Goal: Information Seeking & Learning: Check status

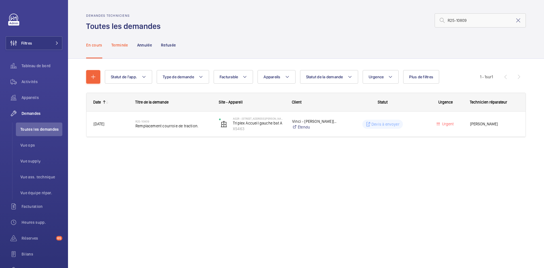
type input "R25-10809"
click at [120, 46] on p "Terminée" at bounding box center [119, 45] width 17 height 6
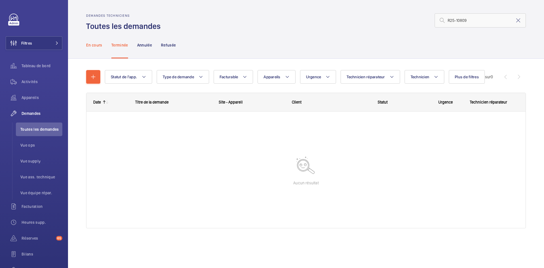
click at [95, 45] on p "En cours" at bounding box center [94, 45] width 16 height 6
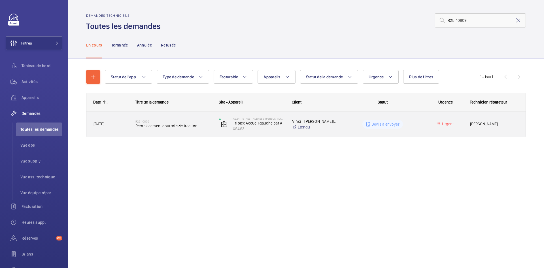
click at [117, 125] on span "12/08/2025" at bounding box center [110, 124] width 35 height 7
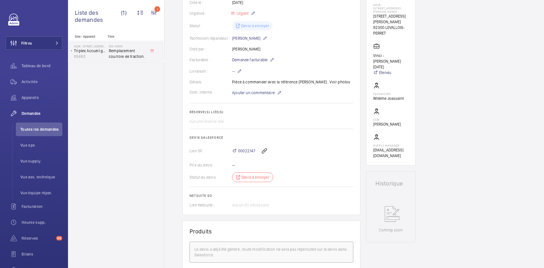
scroll to position [57, 0]
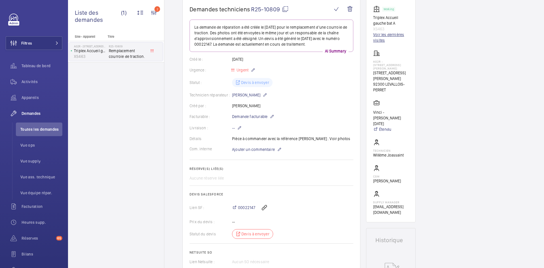
click at [380, 36] on link "Voir les dernières visites" at bounding box center [390, 37] width 35 height 11
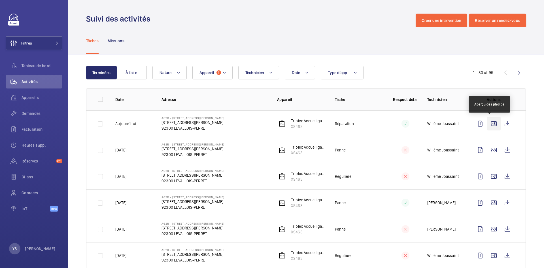
click at [489, 124] on wm-front-icon-button at bounding box center [494, 124] width 14 height 14
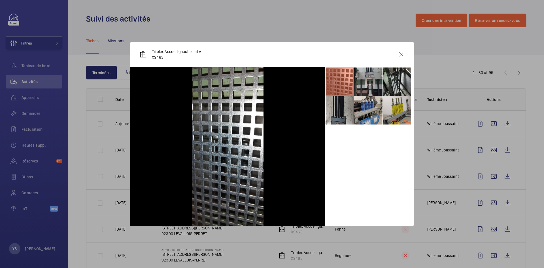
click at [374, 76] on li at bounding box center [368, 81] width 28 height 28
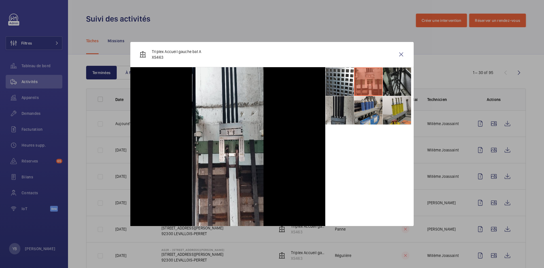
click at [401, 88] on li at bounding box center [397, 81] width 28 height 28
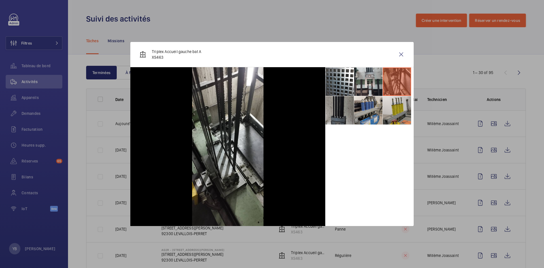
click at [340, 113] on li at bounding box center [339, 110] width 28 height 28
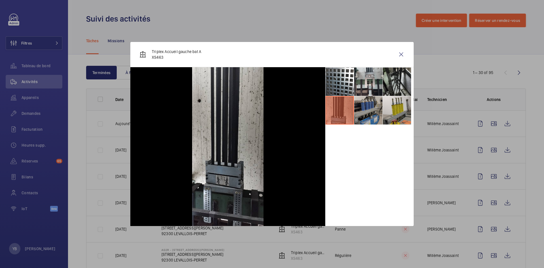
click at [372, 111] on li at bounding box center [368, 110] width 28 height 28
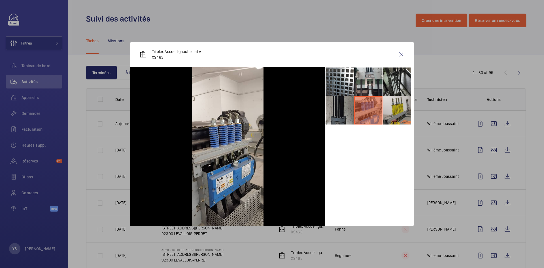
click at [346, 105] on li at bounding box center [339, 110] width 28 height 28
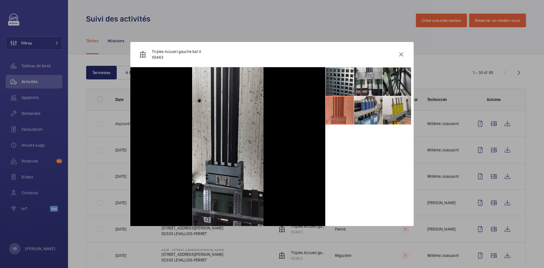
click at [340, 78] on li at bounding box center [339, 81] width 28 height 28
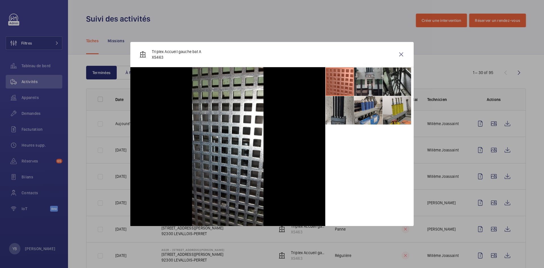
click at [370, 78] on li at bounding box center [368, 81] width 28 height 28
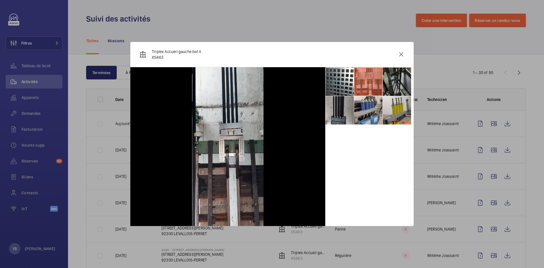
click at [395, 73] on li at bounding box center [397, 81] width 28 height 28
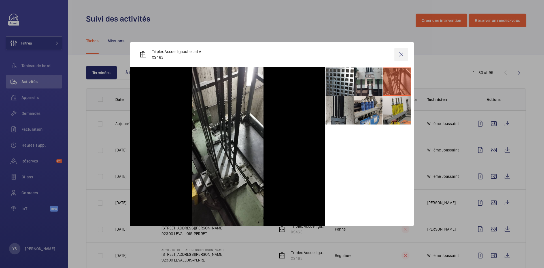
click at [401, 53] on wm-front-icon-button at bounding box center [401, 55] width 14 height 14
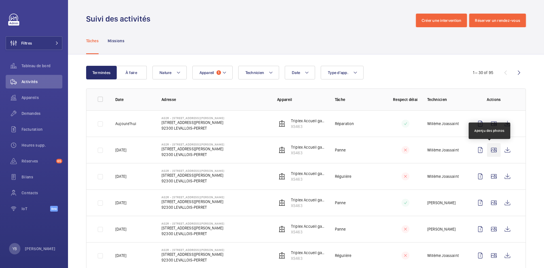
click at [491, 148] on wm-front-icon-button at bounding box center [494, 150] width 14 height 14
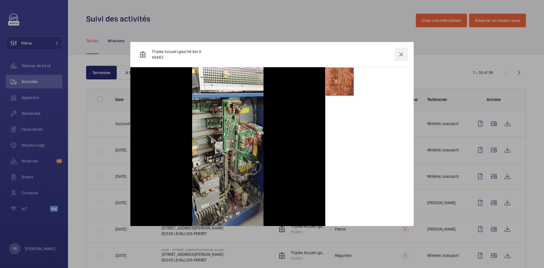
click at [402, 53] on wm-front-icon-button at bounding box center [401, 55] width 14 height 14
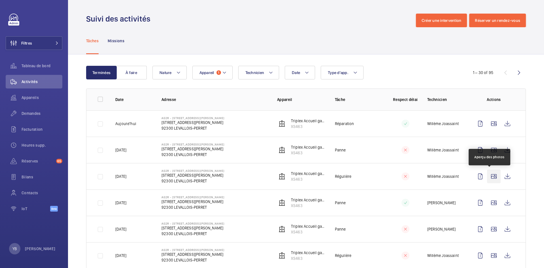
click at [492, 177] on wm-front-icon-button at bounding box center [494, 176] width 14 height 14
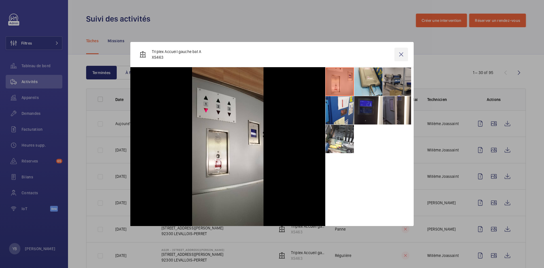
click at [405, 53] on wm-front-icon-button at bounding box center [401, 55] width 14 height 14
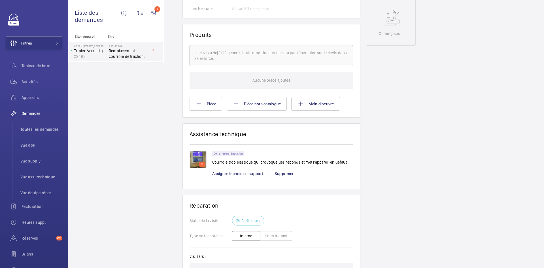
scroll to position [312, 0]
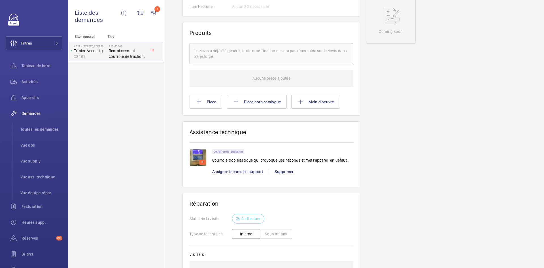
click at [197, 155] on img at bounding box center [197, 157] width 17 height 17
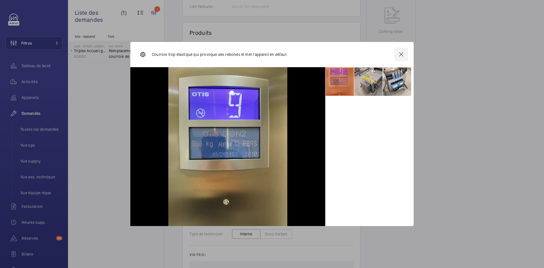
click at [401, 55] on wm-front-icon-button at bounding box center [401, 55] width 14 height 14
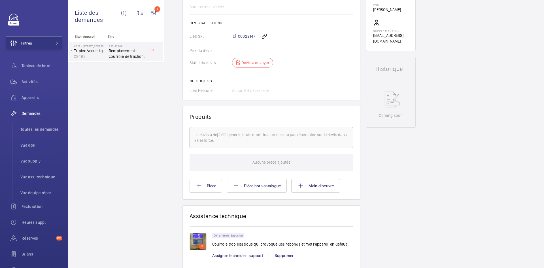
scroll to position [283, 0]
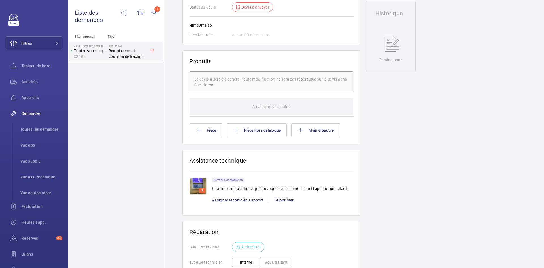
click at [197, 185] on img at bounding box center [197, 185] width 17 height 17
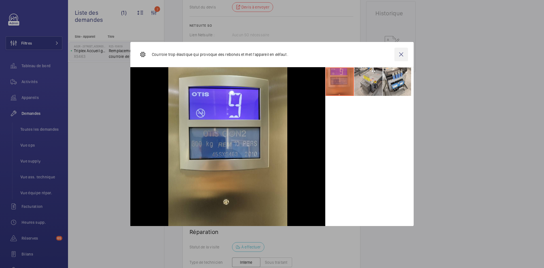
click at [402, 54] on wm-front-icon-button at bounding box center [401, 55] width 14 height 14
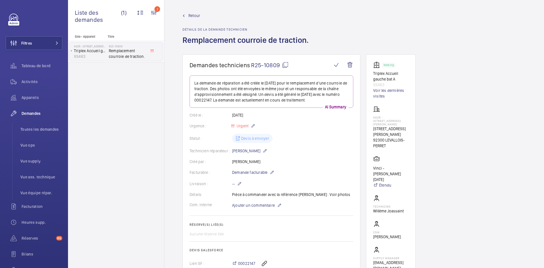
scroll to position [0, 0]
click at [287, 64] on mat-icon at bounding box center [285, 65] width 7 height 7
click at [286, 64] on mat-icon at bounding box center [285, 65] width 7 height 7
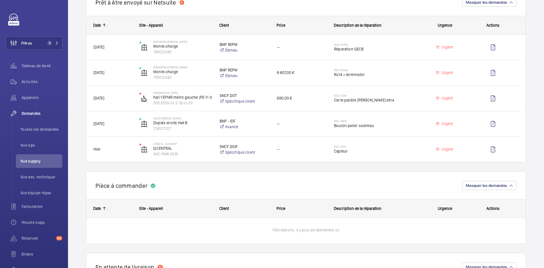
scroll to position [595, 0]
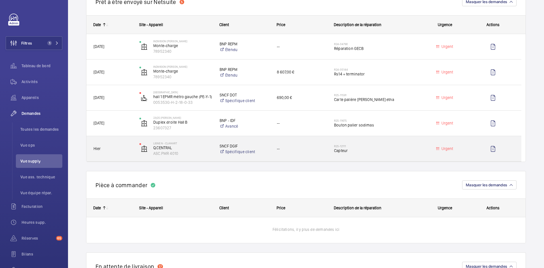
click at [119, 148] on span "Hier" at bounding box center [112, 148] width 39 height 7
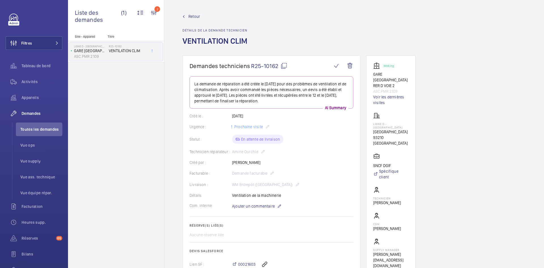
scroll to position [73, 0]
